Goal: Information Seeking & Learning: Learn about a topic

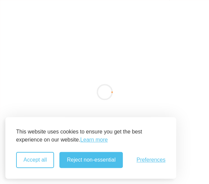
click at [45, 162] on button "Accept all" at bounding box center [35, 160] width 38 height 16
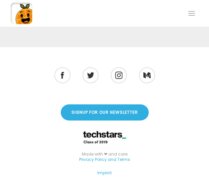
scroll to position [1759, 0]
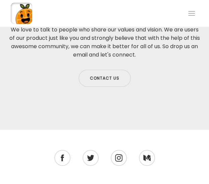
click at [188, 10] on div at bounding box center [191, 13] width 13 height 13
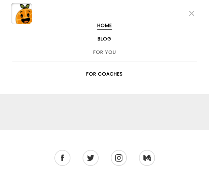
click at [109, 40] on link "Blog" at bounding box center [105, 38] width 14 height 5
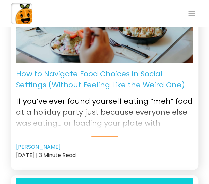
scroll to position [201, 0]
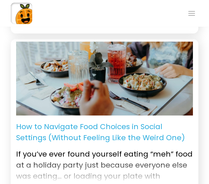
click at [192, 13] on div at bounding box center [191, 13] width 13 height 13
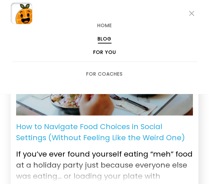
click at [107, 52] on link "For You" at bounding box center [104, 52] width 23 height 5
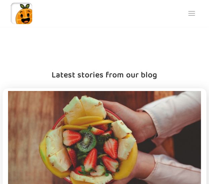
scroll to position [1097, 0]
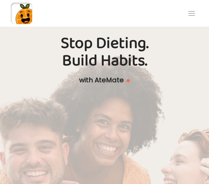
scroll to position [0, 0]
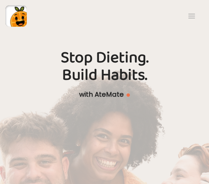
click at [188, 16] on span at bounding box center [191, 16] width 7 height 1
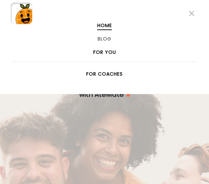
click at [106, 52] on link "For You" at bounding box center [104, 52] width 23 height 5
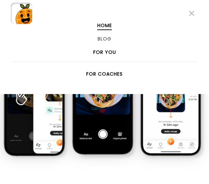
click at [96, 51] on link "For You" at bounding box center [104, 52] width 23 height 5
click at [93, 53] on li "For You" at bounding box center [104, 52] width 187 height 13
click at [100, 52] on link "For You" at bounding box center [104, 52] width 23 height 5
click at [99, 42] on li "Blog" at bounding box center [104, 38] width 187 height 13
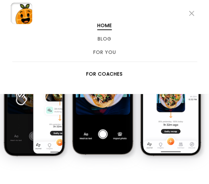
click at [190, 10] on div at bounding box center [191, 13] width 13 height 13
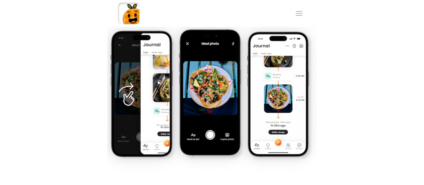
scroll to position [268, 0]
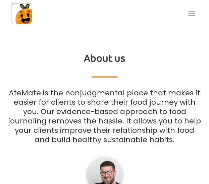
scroll to position [1811, 0]
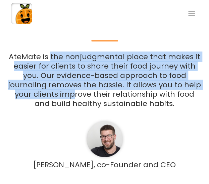
drag, startPoint x: 51, startPoint y: 48, endPoint x: 63, endPoint y: 83, distance: 37.0
click at [63, 83] on p "AteMate is the nonjudgmental place that makes it easier for clients to share th…" at bounding box center [104, 80] width 193 height 56
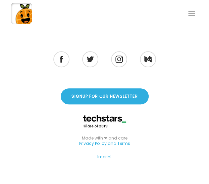
scroll to position [1980, 0]
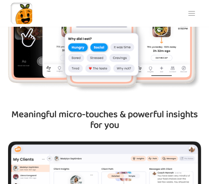
drag, startPoint x: 156, startPoint y: 99, endPoint x: 159, endPoint y: 66, distance: 32.6
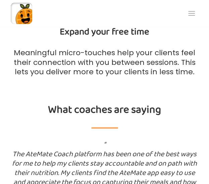
scroll to position [917, 0]
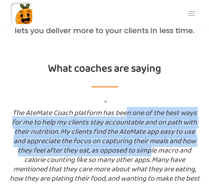
drag, startPoint x: 129, startPoint y: 106, endPoint x: 135, endPoint y: 142, distance: 36.3
click at [135, 142] on p "The AteMate Coach platform has been one of the best ways for me to help my clie…" at bounding box center [104, 164] width 193 height 113
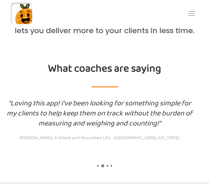
click at [154, 98] on h3 "“Loving this app! I've been looking for something simple for my clients to help…" at bounding box center [99, 120] width 193 height 44
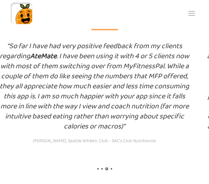
scroll to position [984, 0]
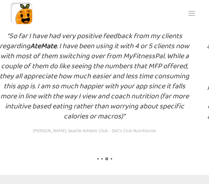
click at [166, 113] on h3 "“So far I have had very positive feedback from my clients regarding AteMate . I…" at bounding box center [94, 83] width 193 height 104
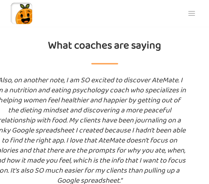
scroll to position [950, 0]
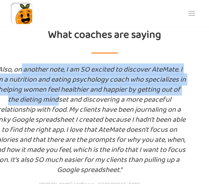
drag, startPoint x: 38, startPoint y: 59, endPoint x: 51, endPoint y: 93, distance: 36.6
click at [50, 92] on h3 "“Also, on another note, I am SO excited to discover AteMate. I am a nutrition a…" at bounding box center [89, 127] width 193 height 124
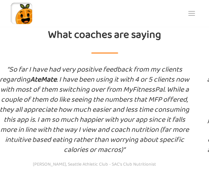
click at [51, 94] on h3 "“So far I have had very positive feedback from my clients regarding AteMate . I…" at bounding box center [94, 117] width 193 height 104
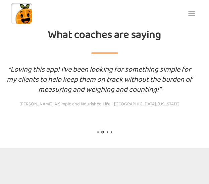
click at [92, 109] on div "“Loving this app! I've been looking for something simple for my clients to help…" at bounding box center [99, 107] width 209 height 84
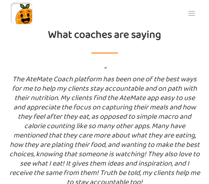
click at [179, 137] on p "The AteMate Coach platform has been one of the best ways for me to help my clie…" at bounding box center [104, 131] width 193 height 113
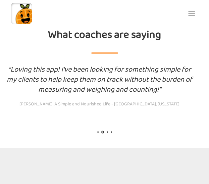
click at [169, 82] on h3 "“Loving this app! I've been looking for something simple for my clients to help…" at bounding box center [99, 87] width 193 height 44
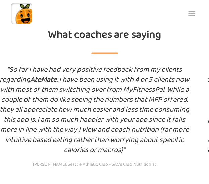
click at [182, 129] on h3 "“So far I have had very positive feedback from my clients regarding AteMate . I…" at bounding box center [94, 117] width 193 height 104
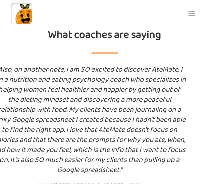
click at [182, 129] on h3 "“Also, on another note, I am SO excited to discover AteMate. I am a nutrition a…" at bounding box center [89, 127] width 193 height 124
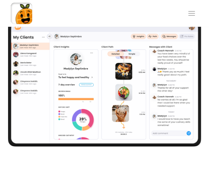
scroll to position [514, 0]
